Goal: Navigation & Orientation: Find specific page/section

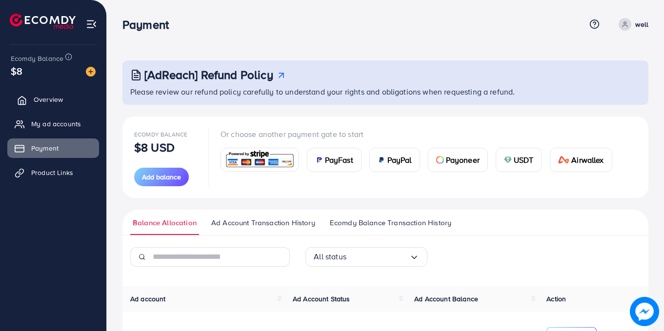
click at [45, 96] on span "Overview" at bounding box center [48, 100] width 29 height 10
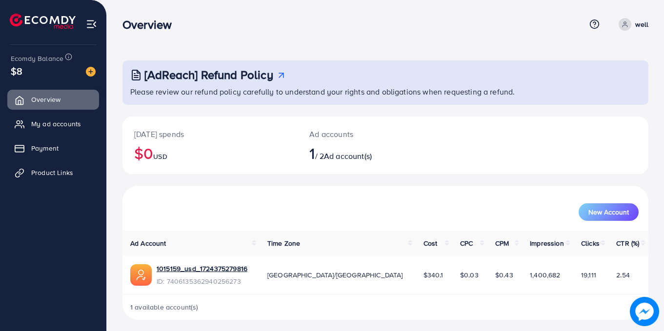
drag, startPoint x: 662, startPoint y: 139, endPoint x: 662, endPoint y: 164, distance: 24.9
click at [662, 162] on div "[AdReach] Refund Policy Please review our refund policy carefully to understand…" at bounding box center [386, 168] width 558 height 336
click at [83, 217] on ul "Overview My ad accounts Payment Product Links" at bounding box center [53, 183] width 106 height 195
